Goal: Task Accomplishment & Management: Manage account settings

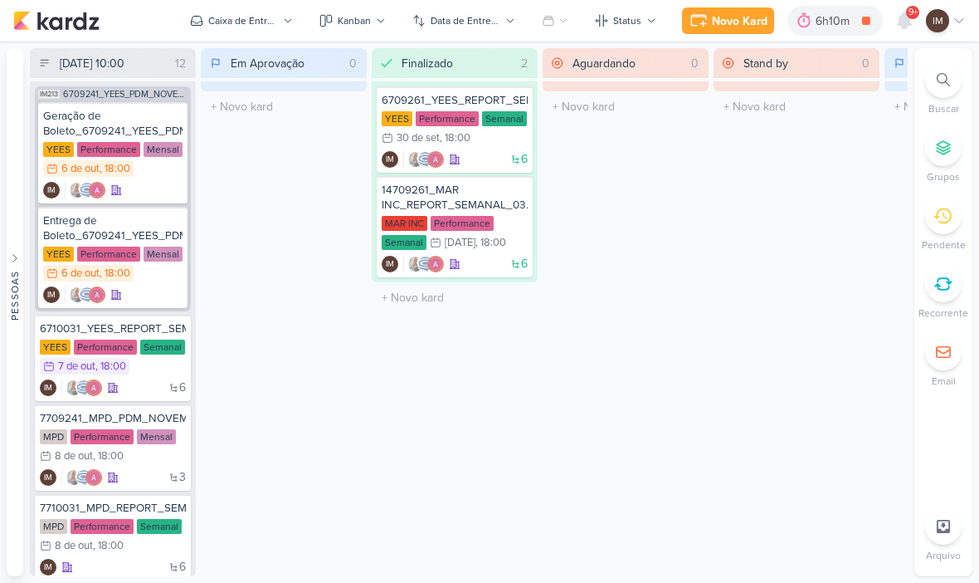
click at [950, 81] on div at bounding box center [944, 79] width 37 height 37
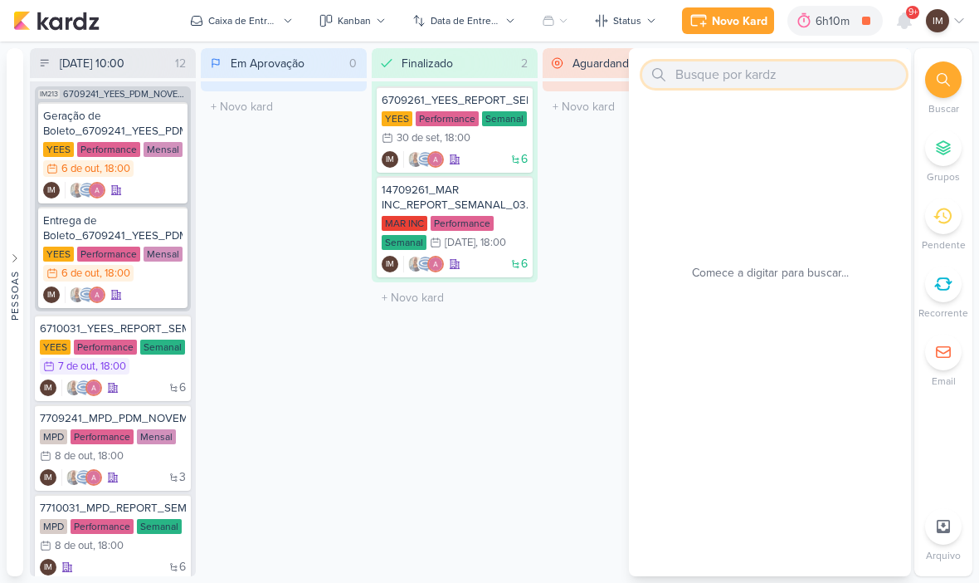
click at [788, 74] on input "text" at bounding box center [774, 74] width 264 height 27
click at [733, 76] on input "text" at bounding box center [774, 74] width 264 height 27
paste input "7709224_MPD_NEO ALPHAVILLE_VIDEO_INFLUENCER_DECORADO"
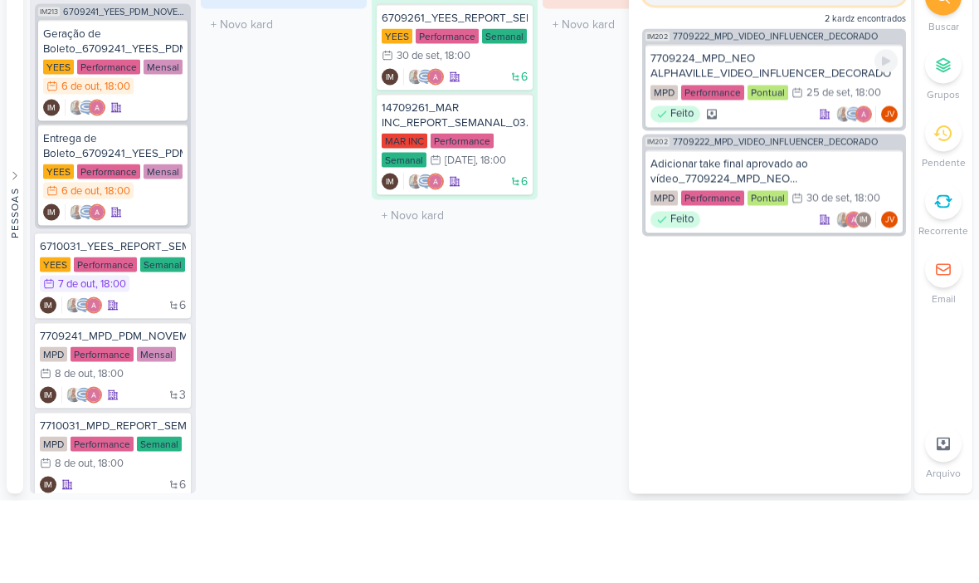
type input "7709224_MPD_NEO ALPHAVILLE_VIDEO_INFLUENCER_DECORADO"
click at [825, 134] on div "7709224_MPD_NEO ALPHAVILLE_VIDEO_INFLUENCER_DECORADO" at bounding box center [774, 149] width 247 height 30
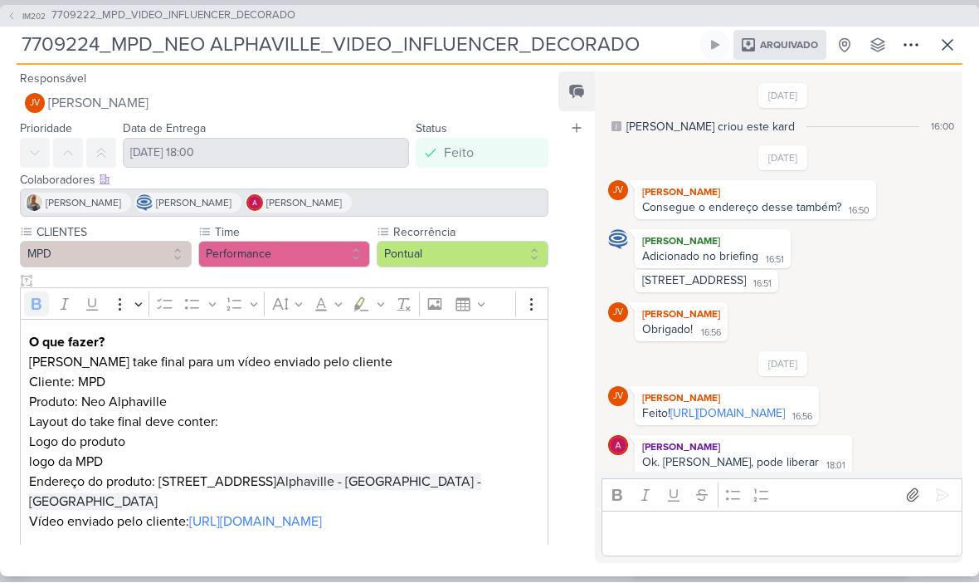
scroll to position [183, 0]
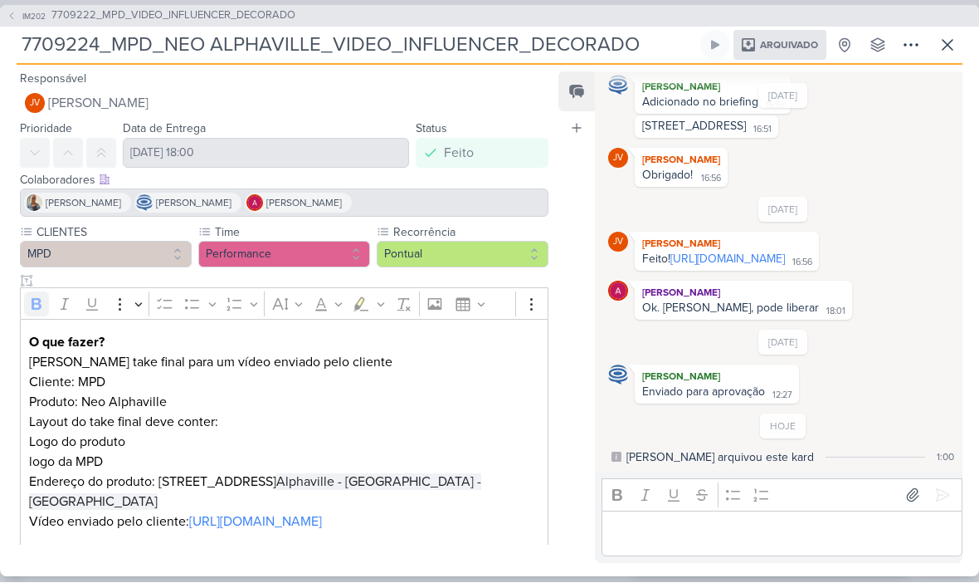
click at [906, 59] on button at bounding box center [911, 46] width 30 height 30
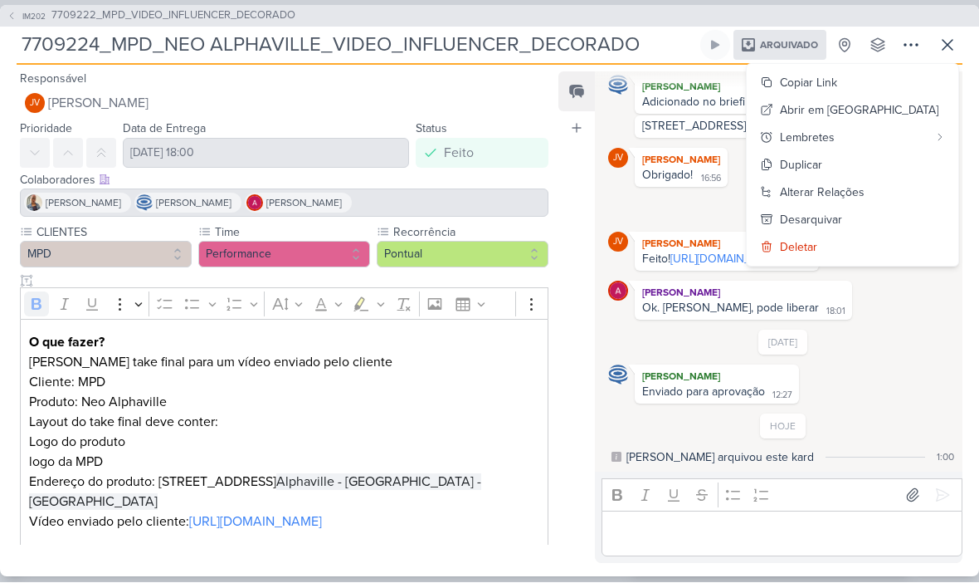
click at [913, 82] on button "Copiar Link" at bounding box center [853, 83] width 212 height 27
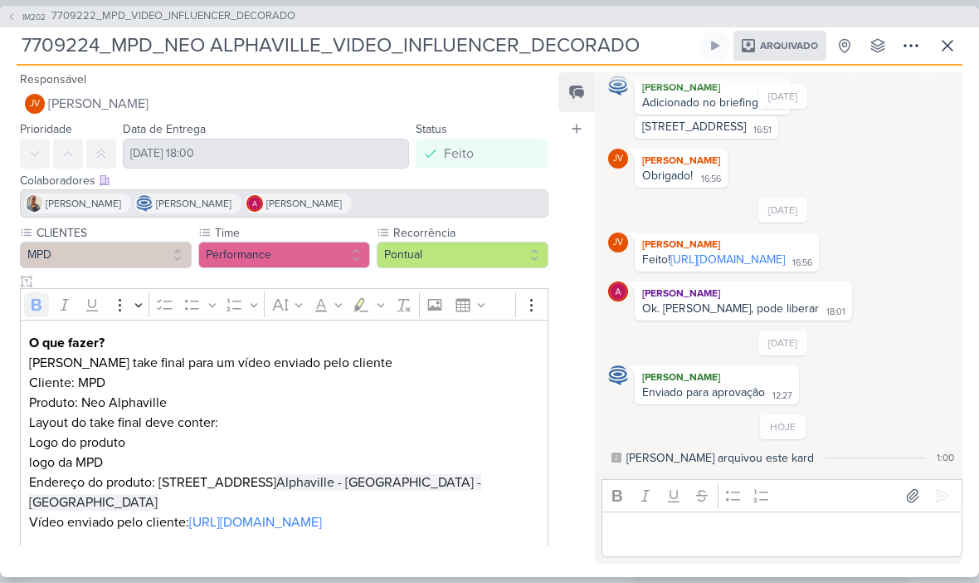
click at [944, 53] on icon at bounding box center [948, 46] width 20 height 20
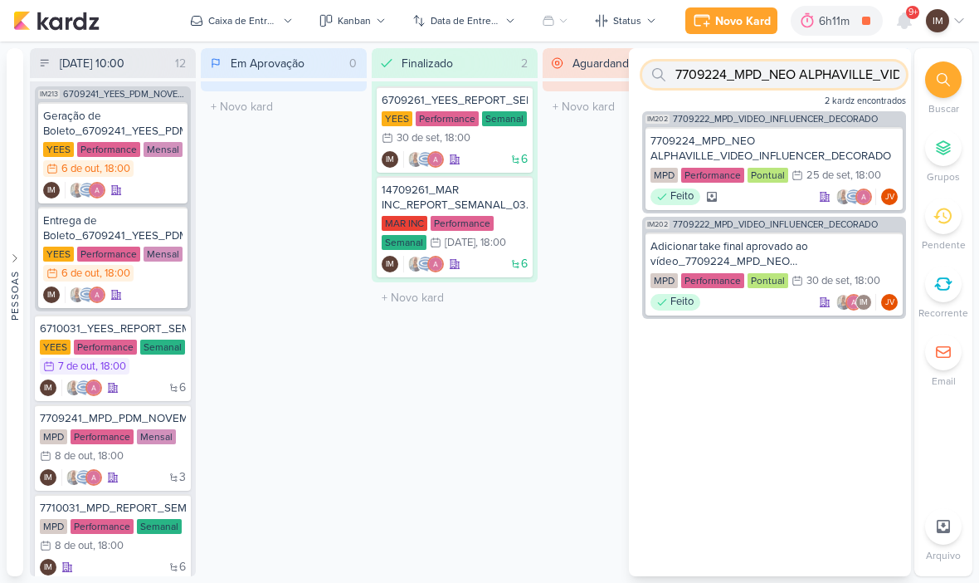
click at [837, 80] on input "7709224_MPD_NEO ALPHAVILLE_VIDEO_INFLUENCER_DECORADO" at bounding box center [774, 74] width 264 height 27
click at [850, 80] on input "7709224_MPD_NEO ALPHAVILLE_VIDEO_INFLUENCER_DECORADO" at bounding box center [774, 74] width 264 height 27
click at [851, 77] on input "7709224_MPD_NEO ALPHAVILLE_VIDEO_INFLUENCER_DECORADO" at bounding box center [774, 74] width 264 height 27
click at [847, 77] on input "7709224_MPD_NEO ALPHAVILLE_VIDEO_INFLUENCER_DECORADO" at bounding box center [774, 74] width 264 height 27
click at [719, 82] on input "text" at bounding box center [774, 74] width 264 height 27
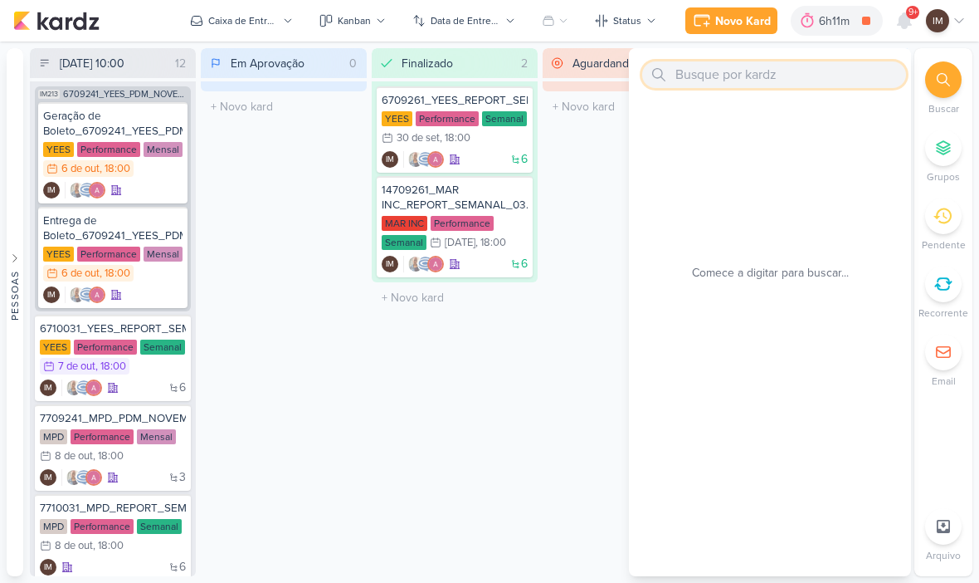
click at [711, 79] on input "text" at bounding box center [774, 74] width 264 height 27
paste input "7709224_MPD_FLORÀ_VIDEO_INFLUENCER_DECORADO"
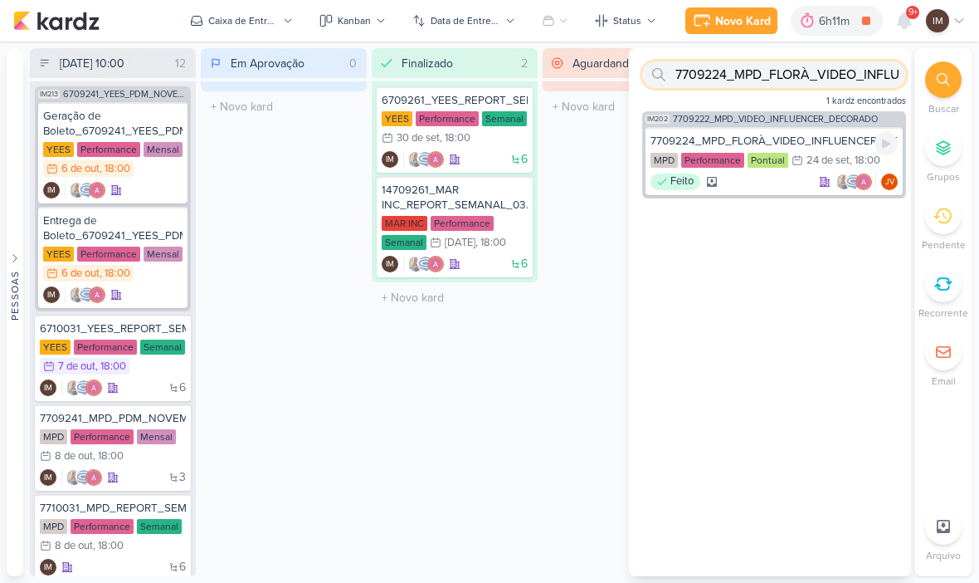
type input "7709224_MPD_FLORÀ_VIDEO_INFLUENCER_DECORADO"
click at [828, 138] on div "7709224_MPD_FLORÀ_VIDEO_INFLUENCER_DECORADO" at bounding box center [774, 141] width 247 height 15
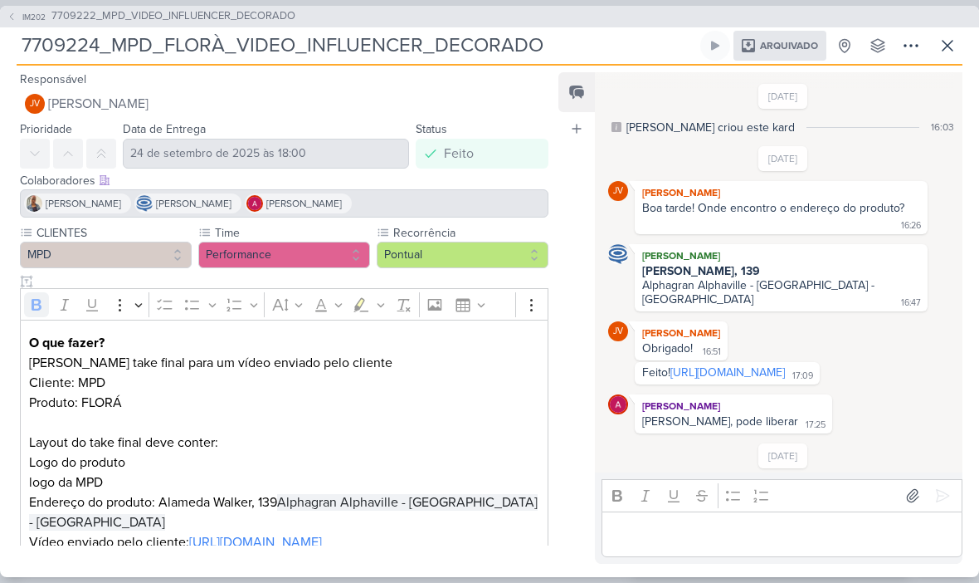
scroll to position [127, 0]
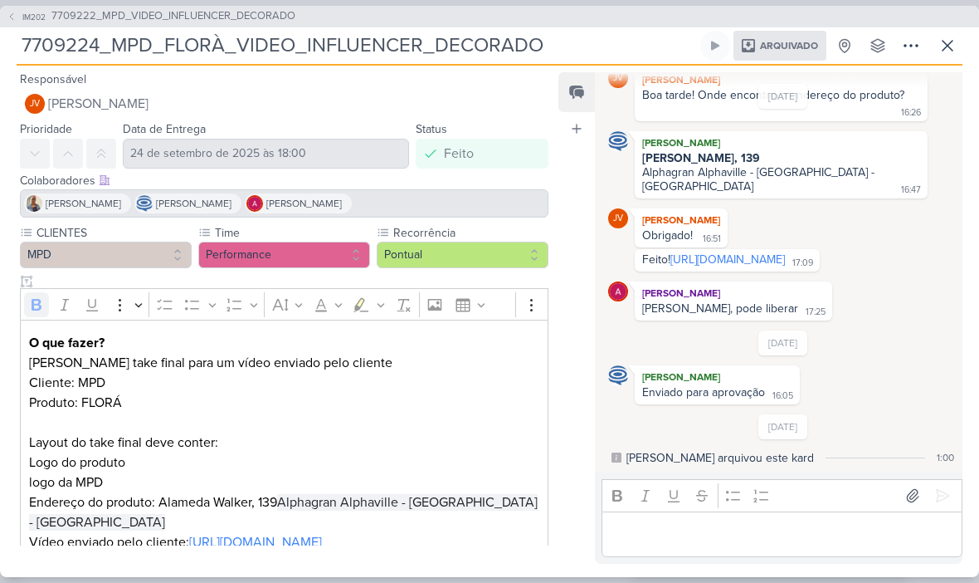
click at [910, 43] on icon at bounding box center [911, 46] width 20 height 20
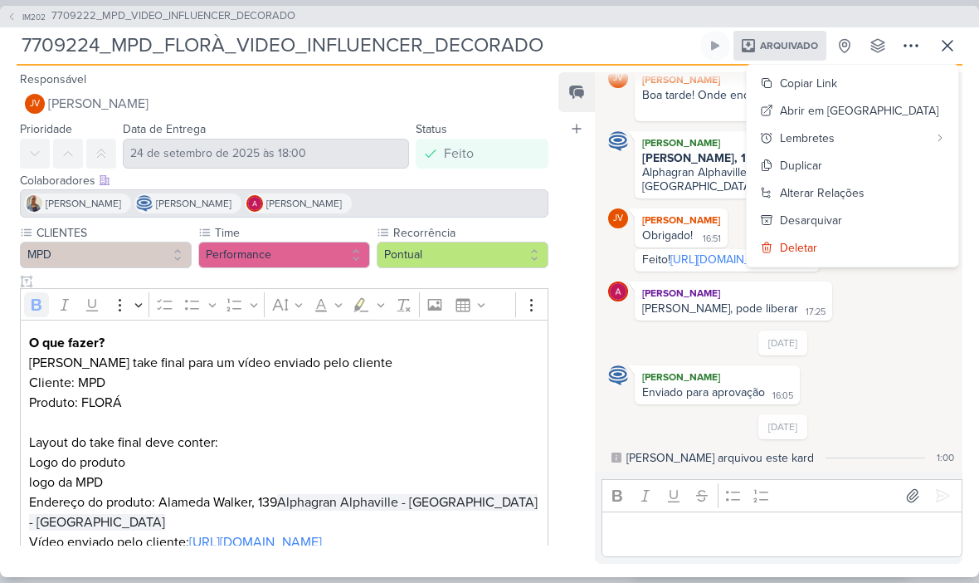
click at [914, 77] on button "Copiar Link" at bounding box center [853, 83] width 212 height 27
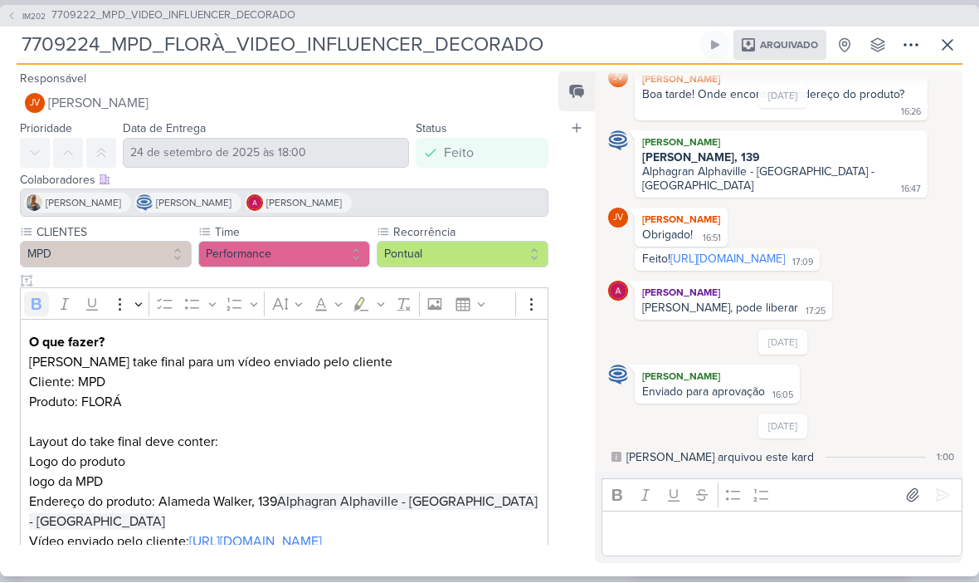
click at [15, 22] on button "IM202 7709222_MPD_VIDEO_INFLUENCER_DECORADO" at bounding box center [151, 16] width 289 height 17
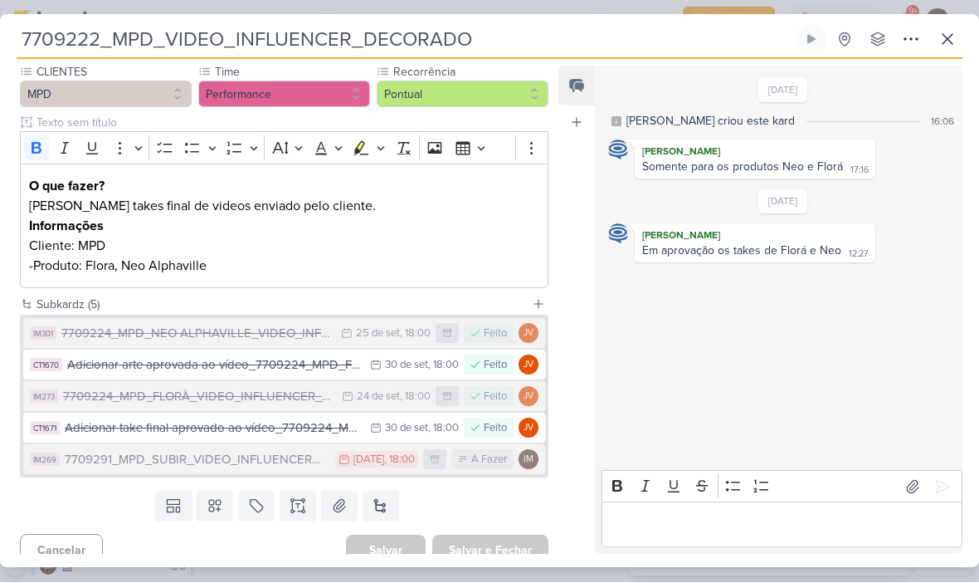
scroll to position [157, 0]
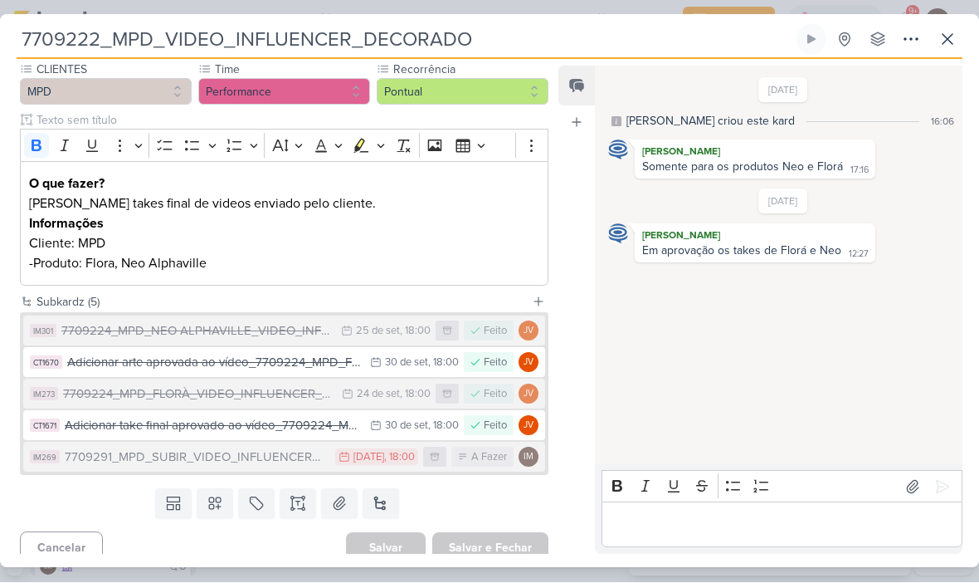
click at [281, 453] on div "7709291_MPD_SUBIR_VIDEO_INFLUENCER_DECORADO" at bounding box center [196, 457] width 262 height 19
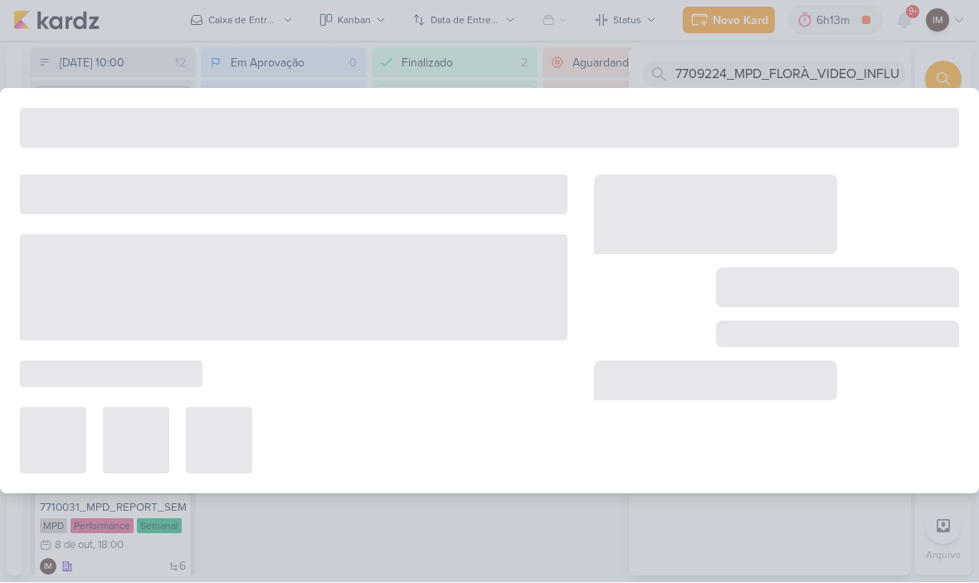
type input "7709291_MPD_SUBIR_VIDEO_INFLUENCER_DECORADO"
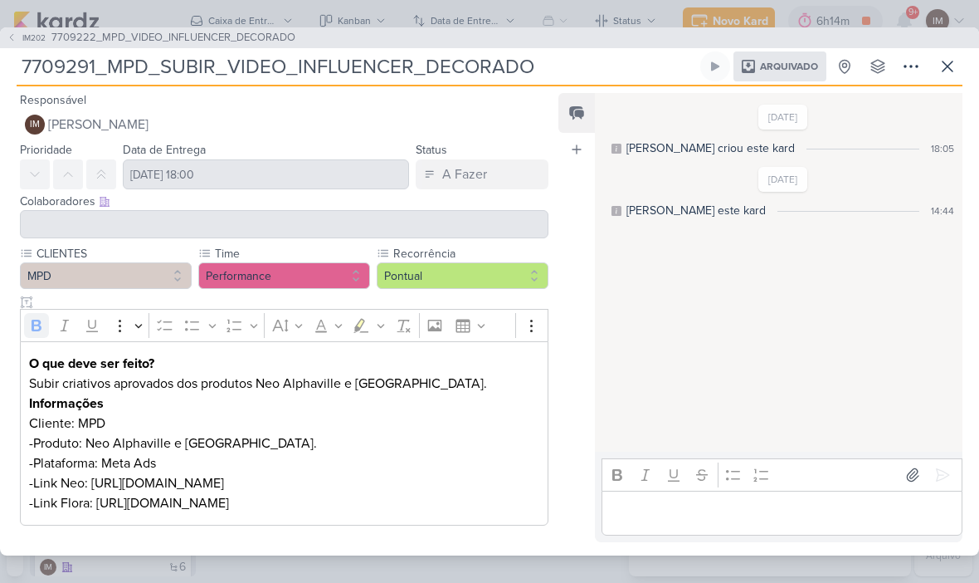
scroll to position [0, 0]
click at [784, 61] on span "Arquivado" at bounding box center [789, 66] width 58 height 10
click at [901, 62] on button at bounding box center [911, 66] width 30 height 30
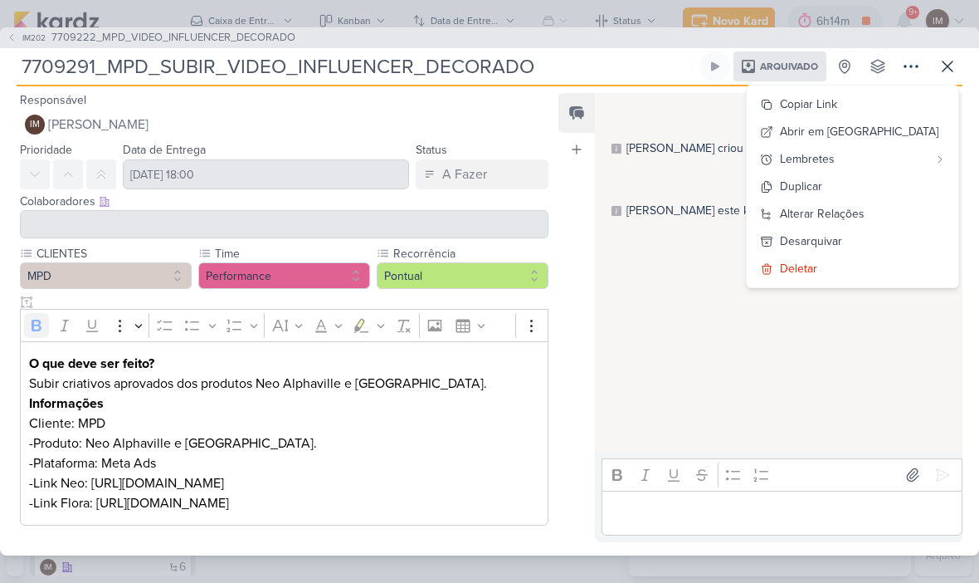
click at [843, 232] on div "Desarquivar" at bounding box center [811, 240] width 62 height 17
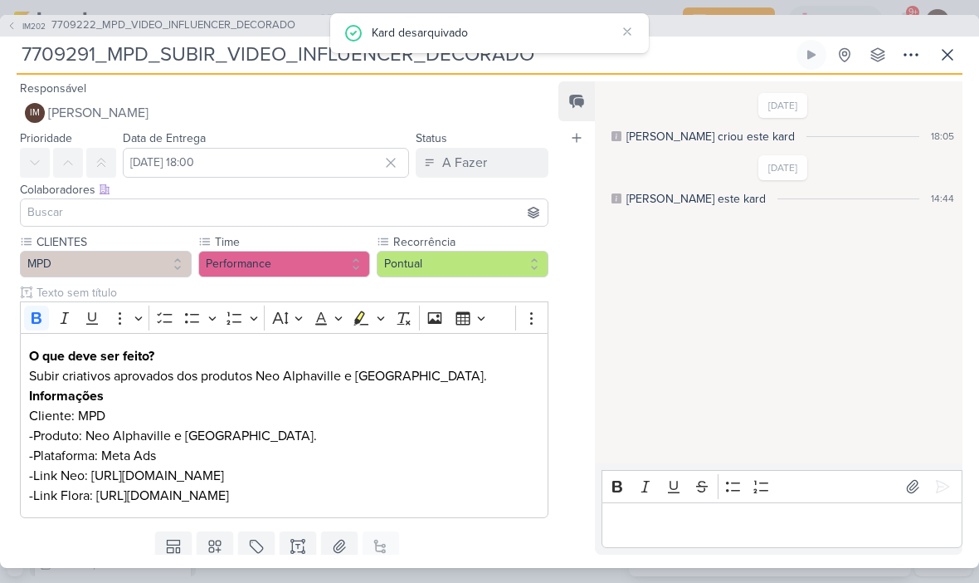
click at [907, 59] on icon at bounding box center [911, 55] width 20 height 20
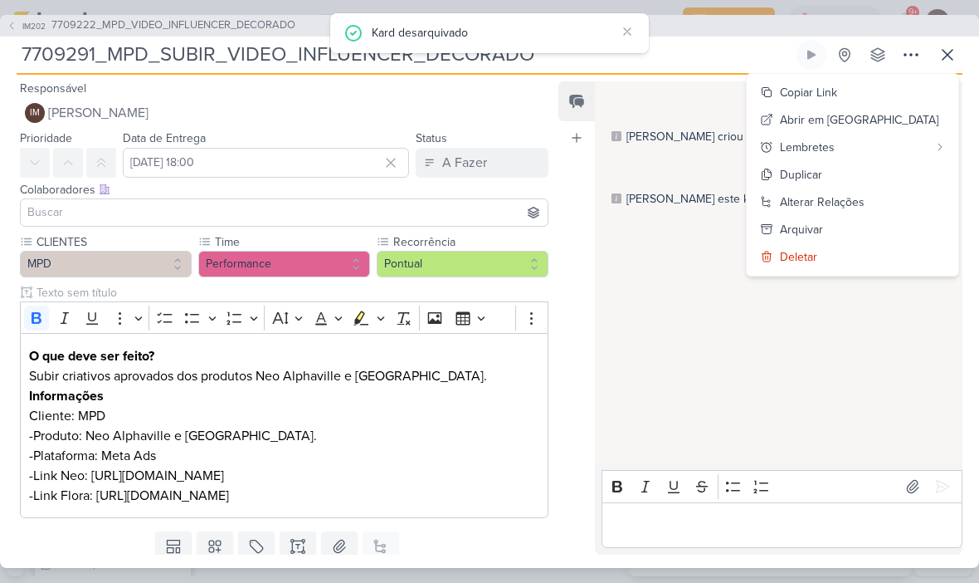
click at [823, 222] on div "Arquivar" at bounding box center [801, 229] width 43 height 17
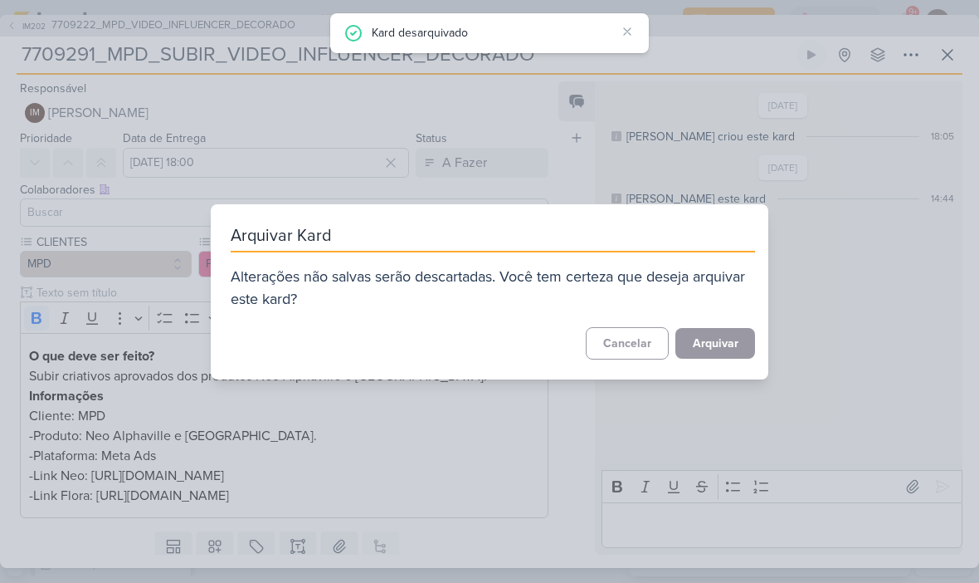
click at [712, 349] on button "Arquivar" at bounding box center [716, 343] width 80 height 31
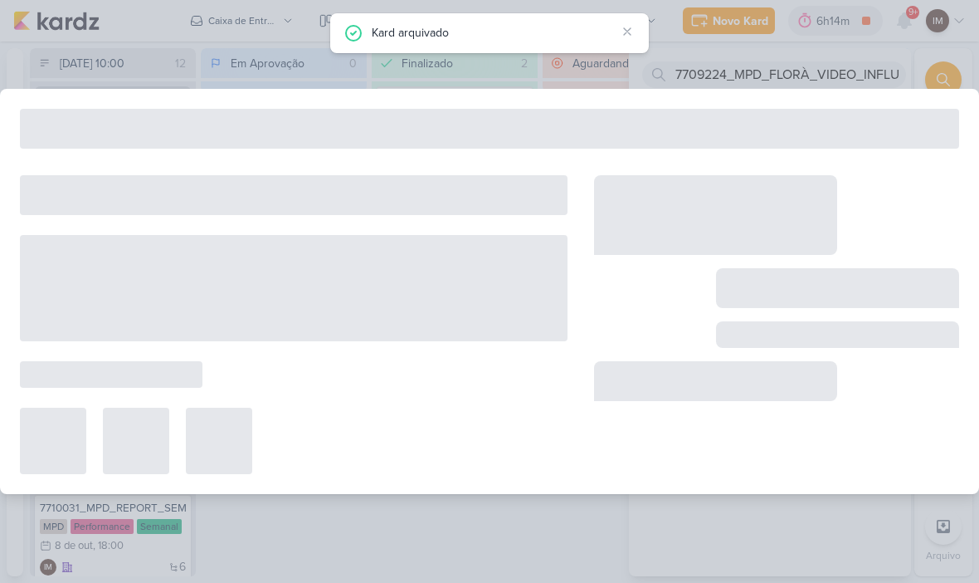
type input "7709222_MPD_VIDEO_INFLUENCER_DECORADO"
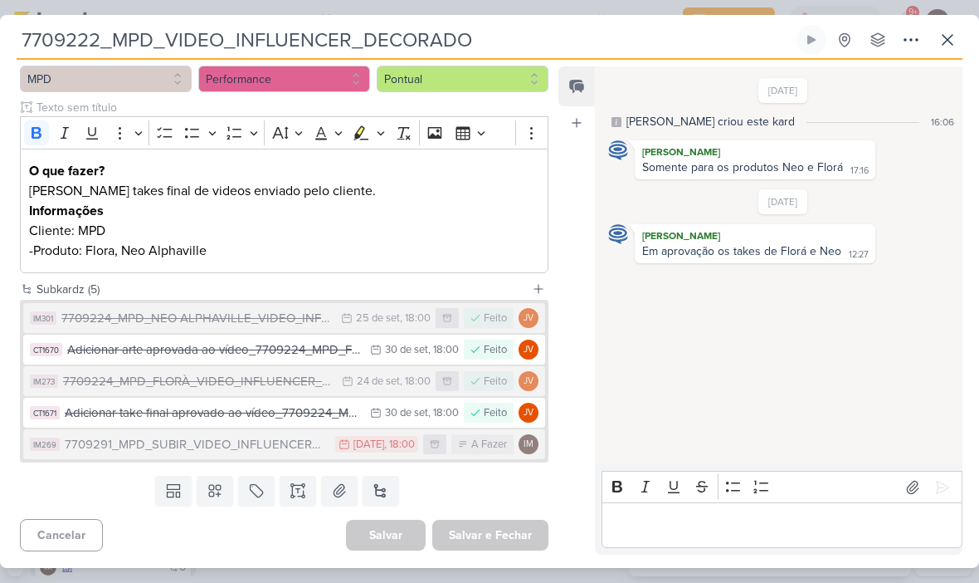
scroll to position [193, 0]
click at [91, 316] on div "7709224_MPD_NEO ALPHAVILLE_VIDEO_INFLUENCER_DECORADO" at bounding box center [196, 318] width 271 height 19
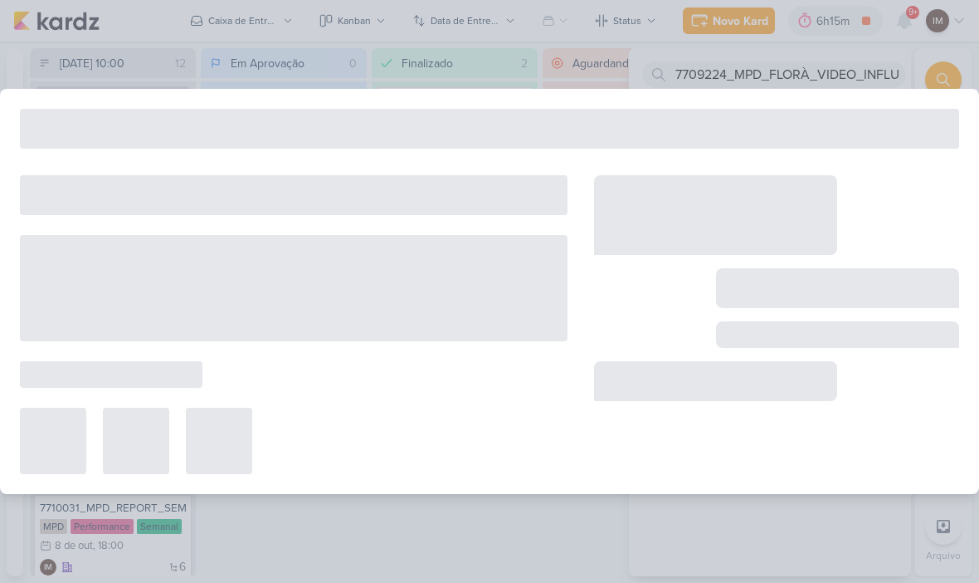
type input "7709224_MPD_NEO ALPHAVILLE_VIDEO_INFLUENCER_DECORADO"
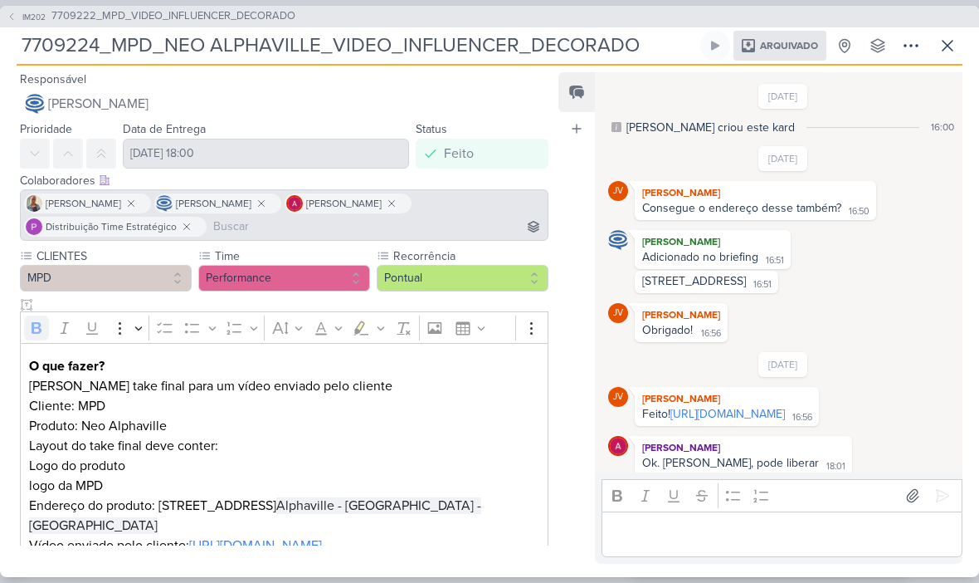
scroll to position [183, 0]
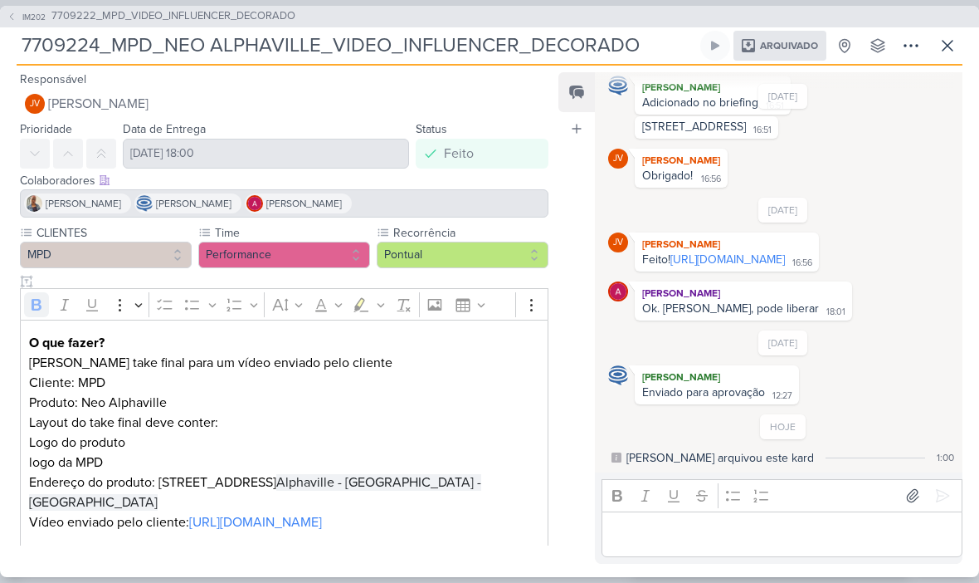
click at [906, 53] on icon at bounding box center [911, 46] width 20 height 20
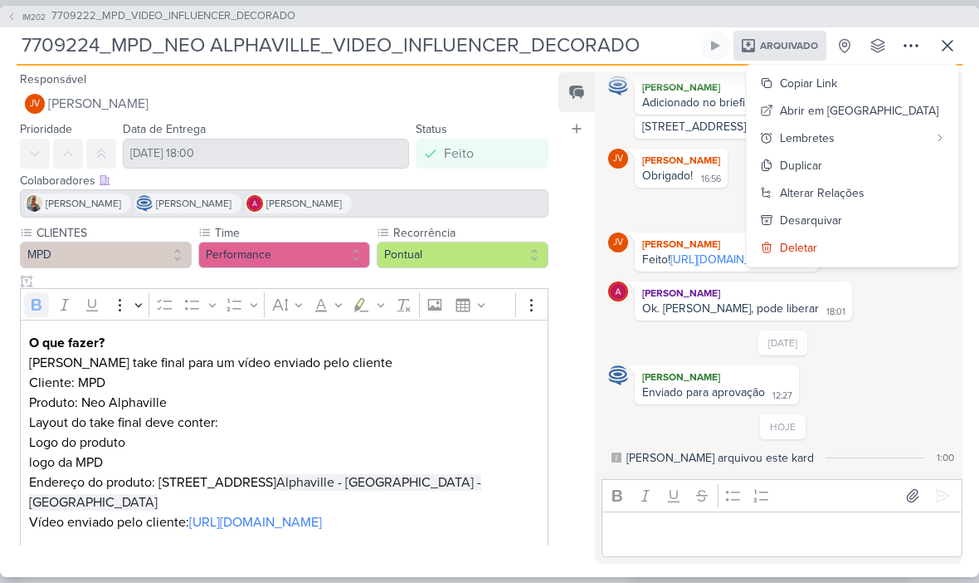
click at [843, 217] on div "Desarquivar" at bounding box center [811, 220] width 62 height 17
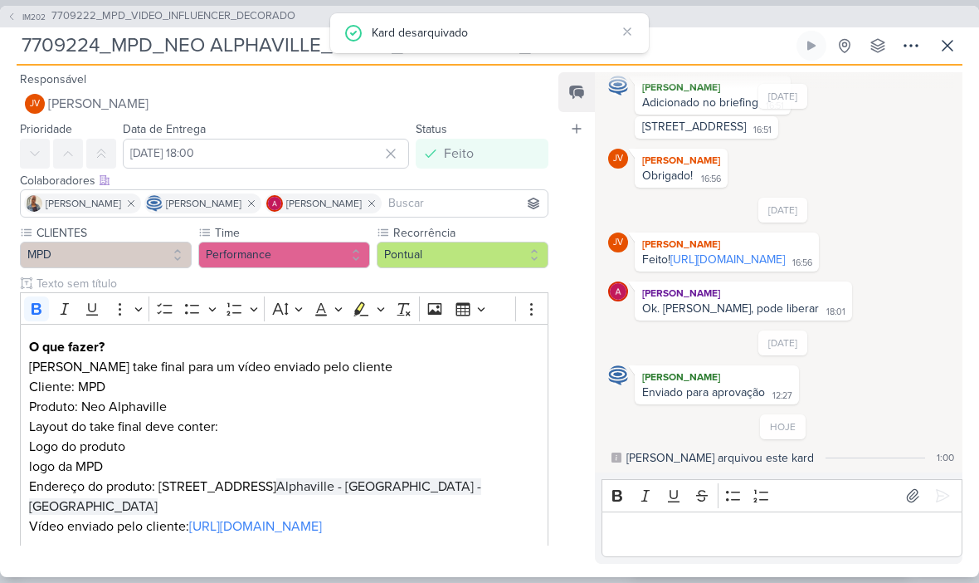
click at [17, 21] on button "IM202 7709222_MPD_VIDEO_INFLUENCER_DECORADO" at bounding box center [151, 16] width 289 height 17
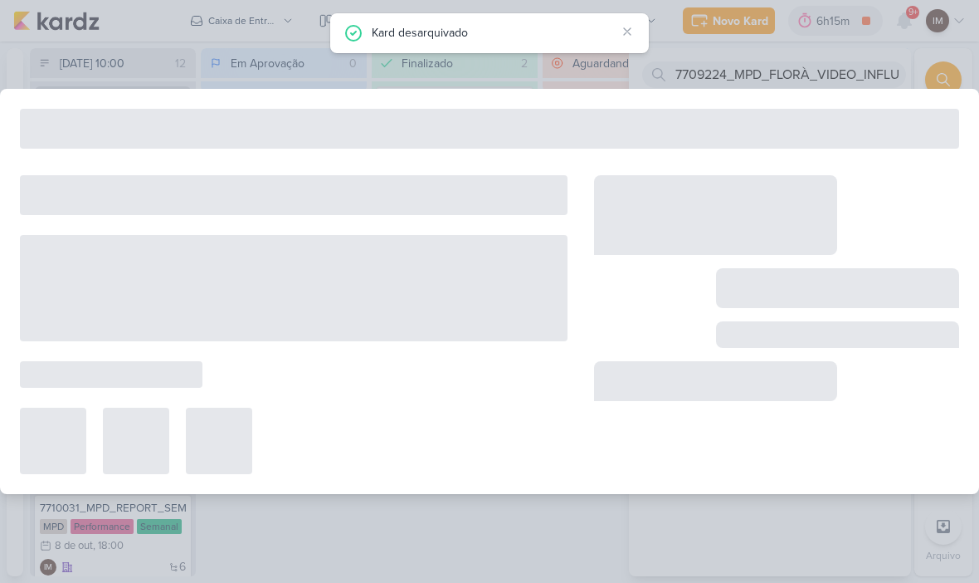
type input "7709222_MPD_VIDEO_INFLUENCER_DECORADO"
type input "24 de setembro de 2025 às 18:00"
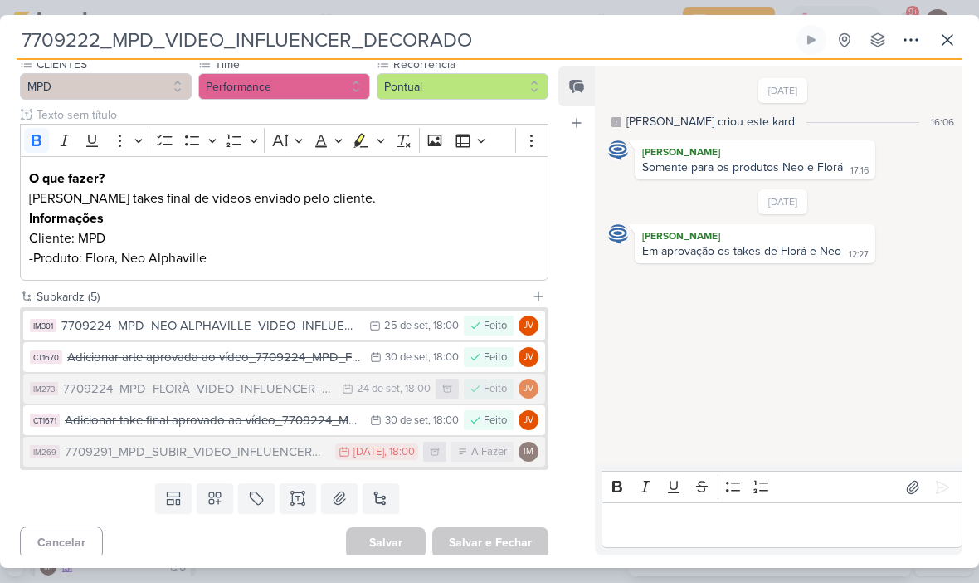
scroll to position [185, 0]
click at [307, 387] on div "7709224_MPD_FLORÀ_VIDEO_INFLUENCER_DECORADO" at bounding box center [198, 389] width 271 height 19
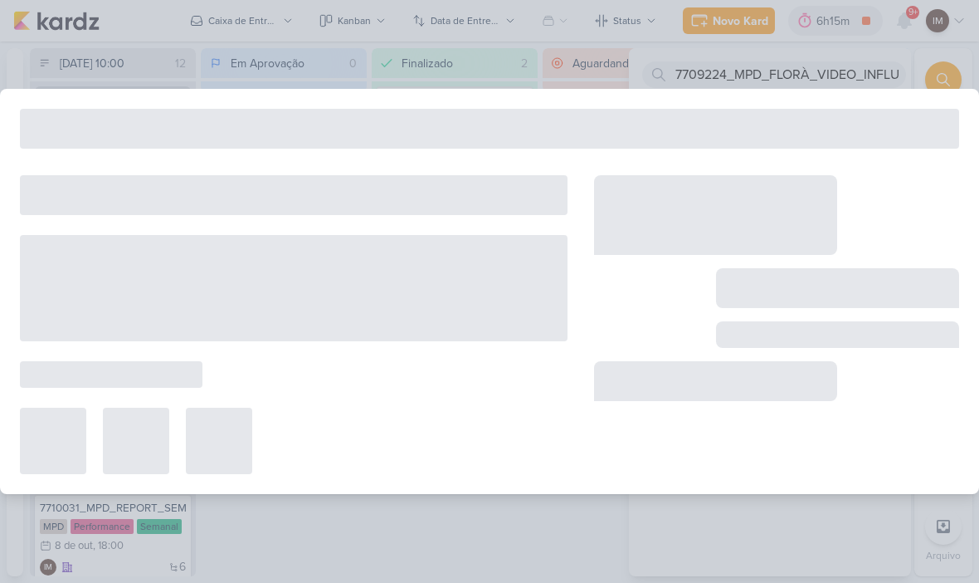
type input "7709224_MPD_FLORÀ_VIDEO_INFLUENCER_DECORADO"
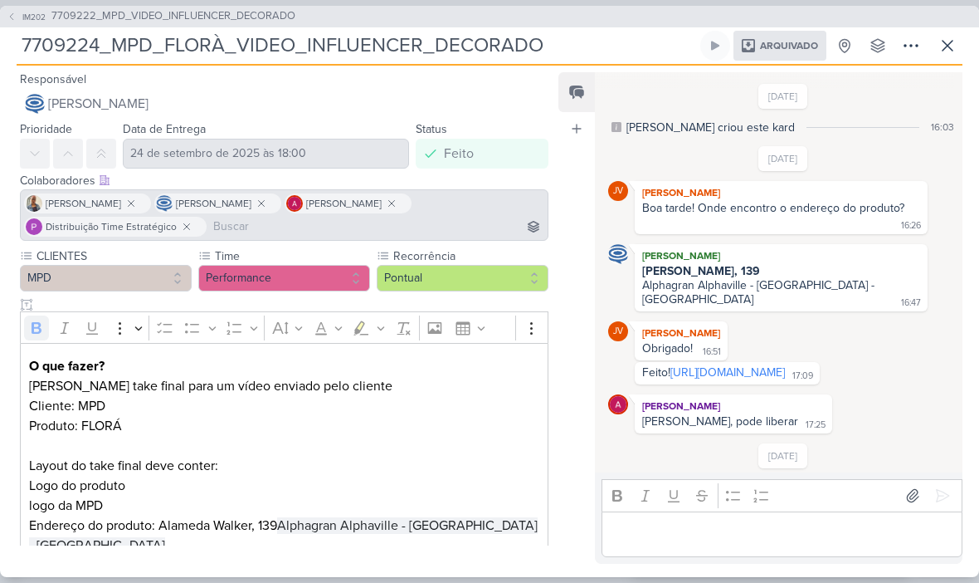
scroll to position [127, 0]
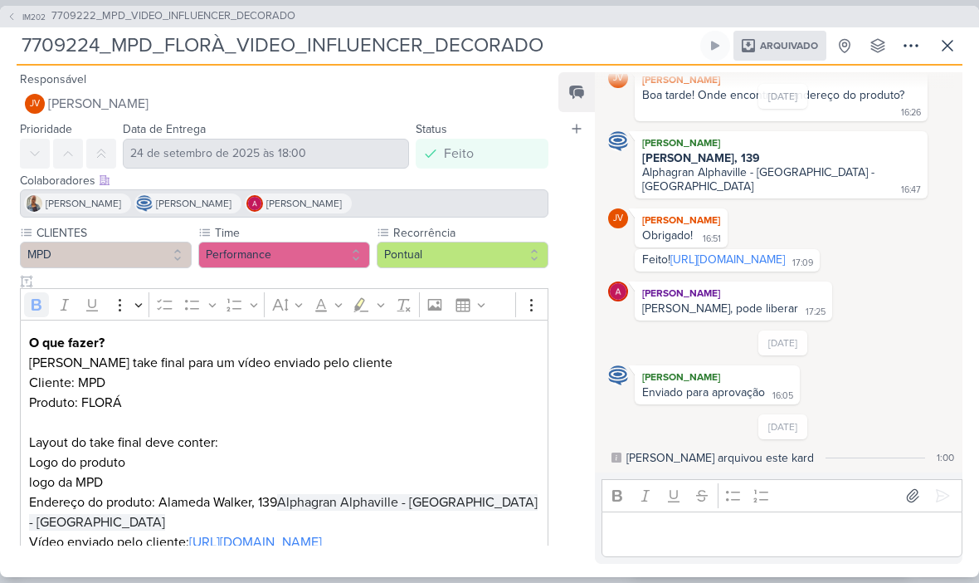
click at [906, 48] on icon at bounding box center [911, 46] width 20 height 20
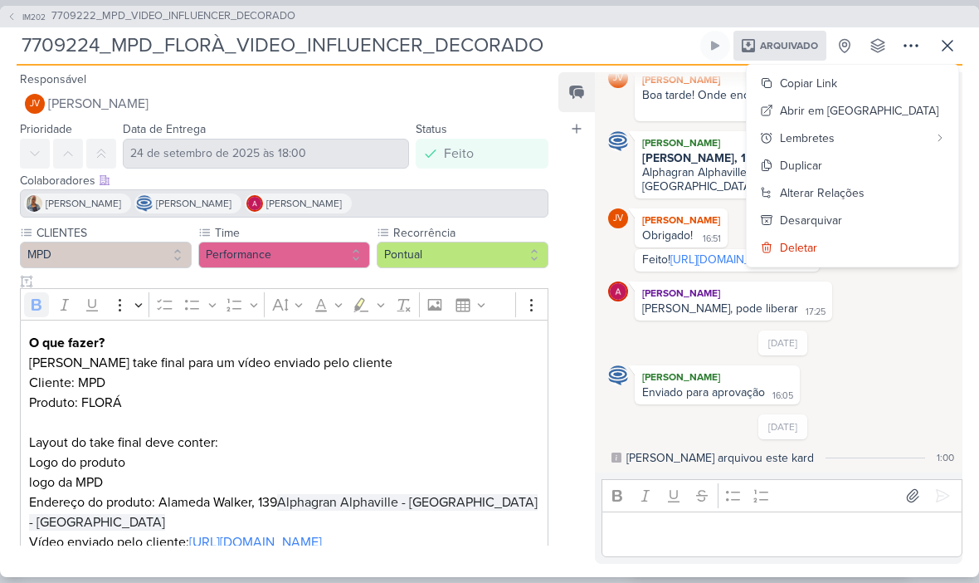
click at [843, 218] on div "Desarquivar" at bounding box center [811, 220] width 62 height 17
